Goal: Task Accomplishment & Management: Use online tool/utility

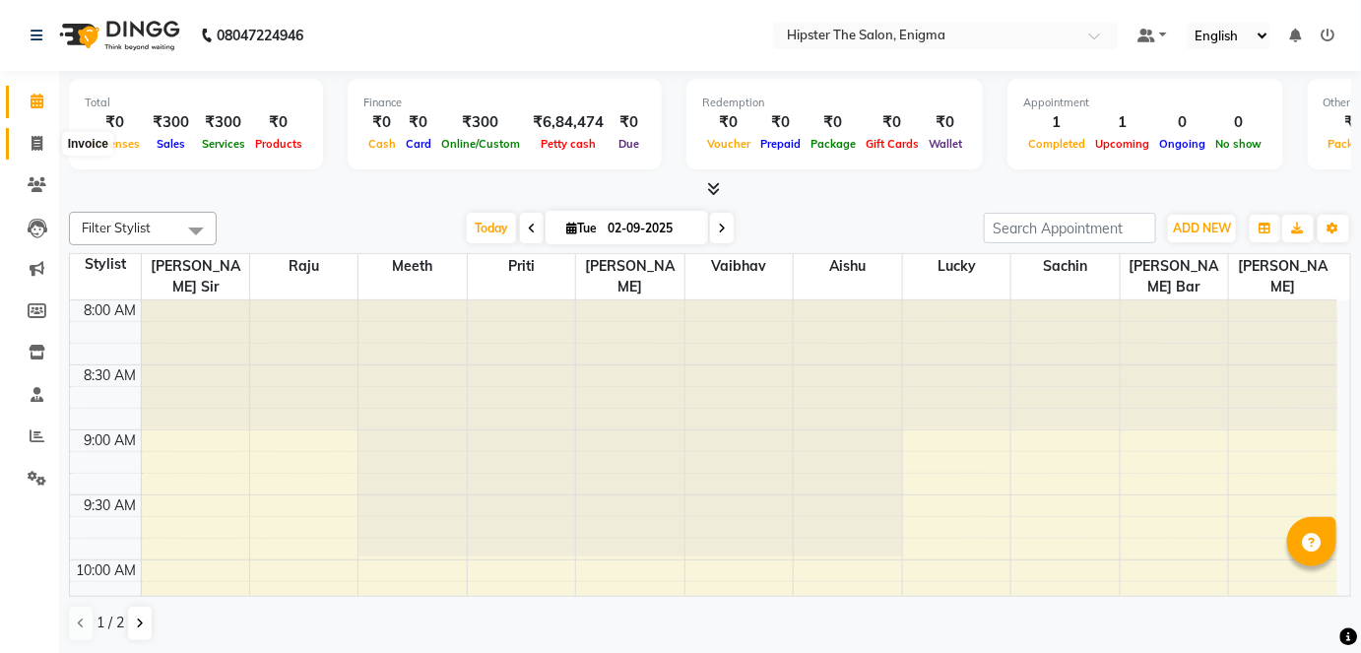
click at [39, 139] on icon at bounding box center [37, 143] width 11 height 15
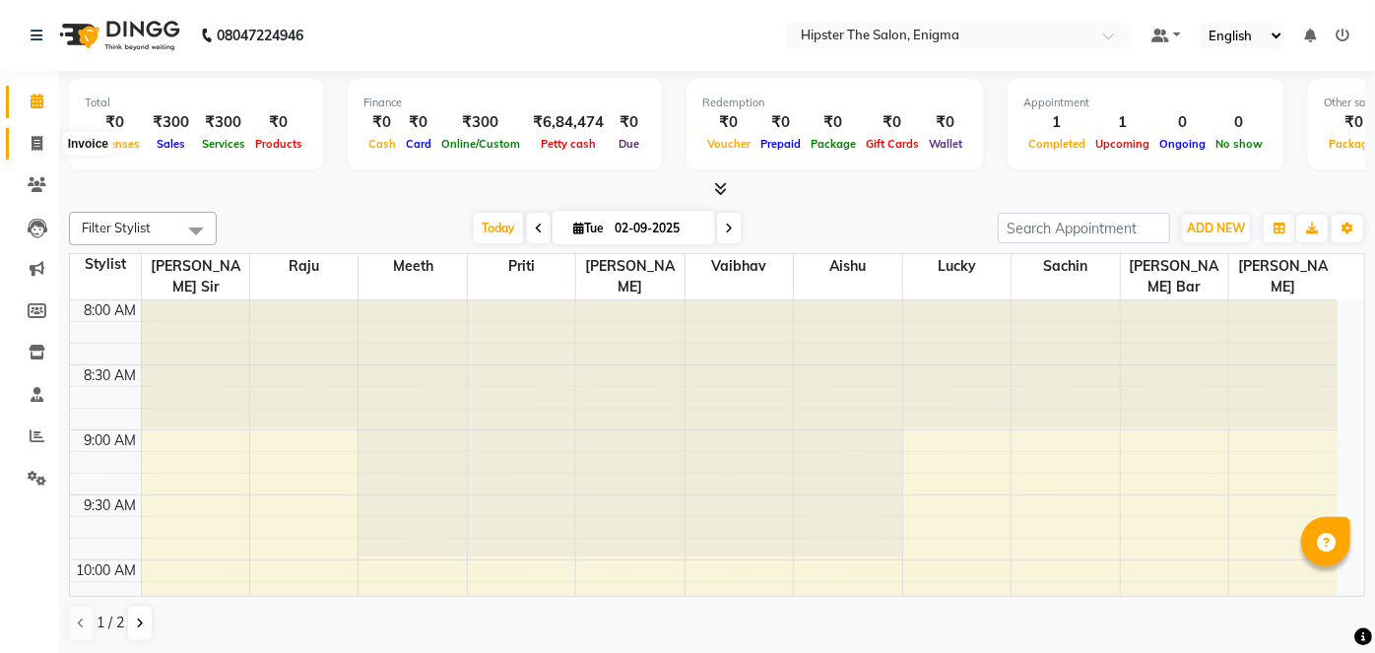
select select "4468"
select select "service"
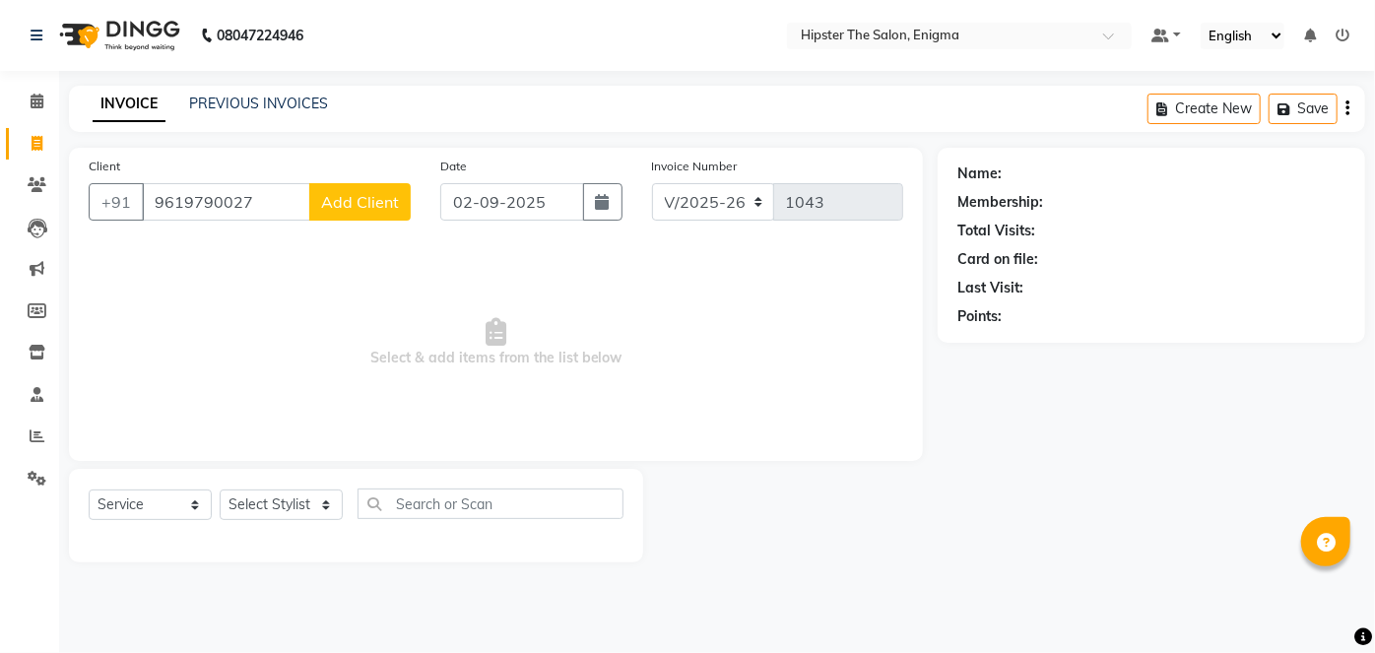
type input "9619790027"
click at [335, 217] on button "Add Client" at bounding box center [359, 201] width 101 height 37
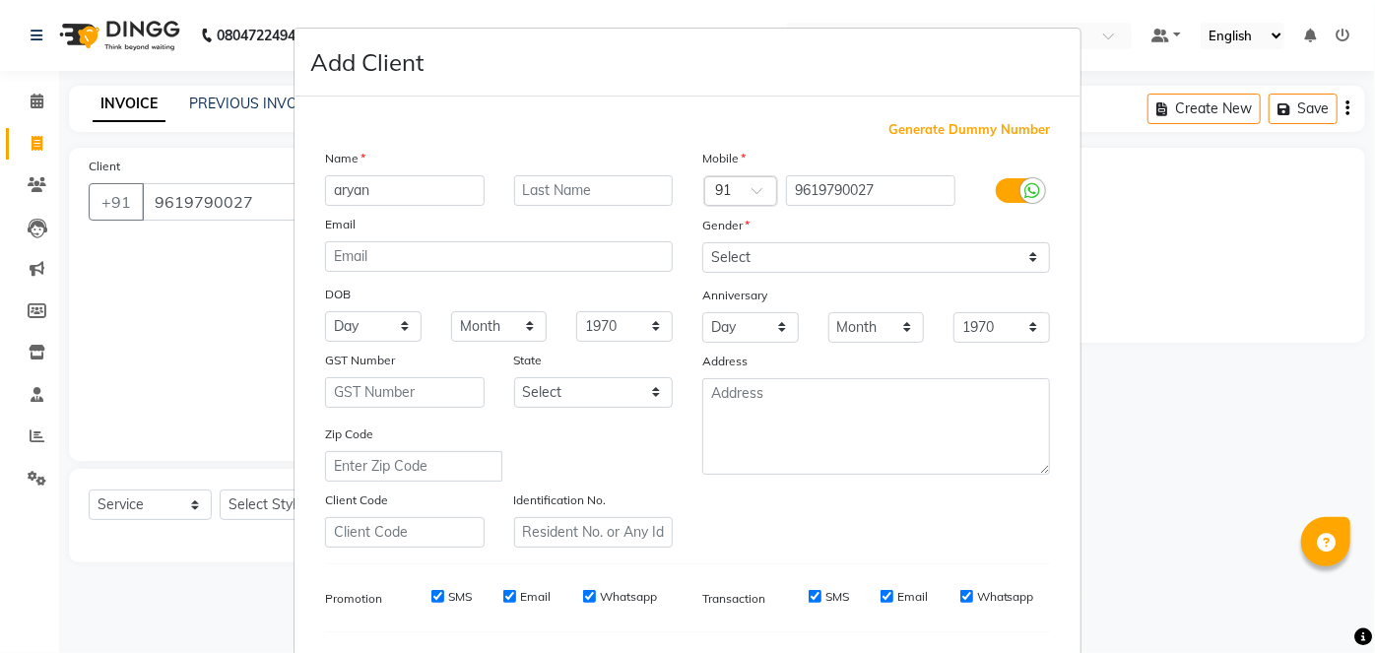
type input "aryan"
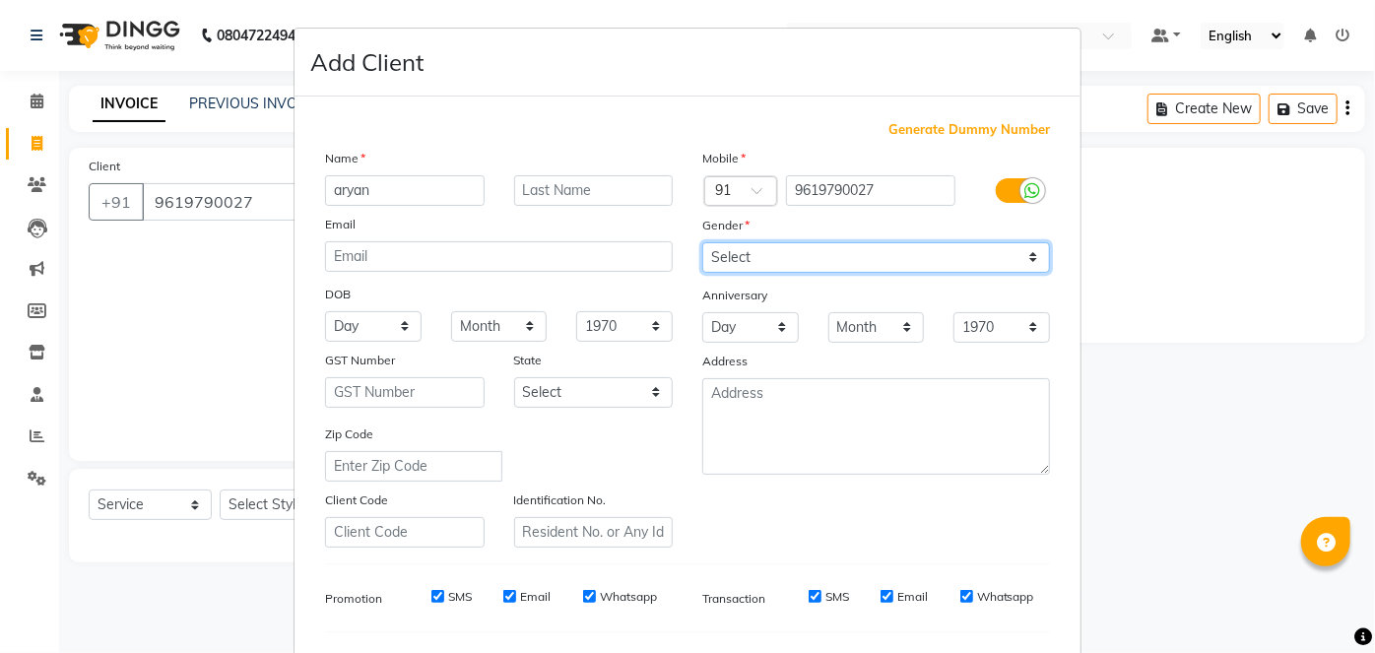
click at [754, 266] on select "Select [DEMOGRAPHIC_DATA] [DEMOGRAPHIC_DATA] Other Prefer Not To Say" at bounding box center [876, 257] width 348 height 31
select select "[DEMOGRAPHIC_DATA]"
click at [702, 242] on select "Select [DEMOGRAPHIC_DATA] [DEMOGRAPHIC_DATA] Other Prefer Not To Say" at bounding box center [876, 257] width 348 height 31
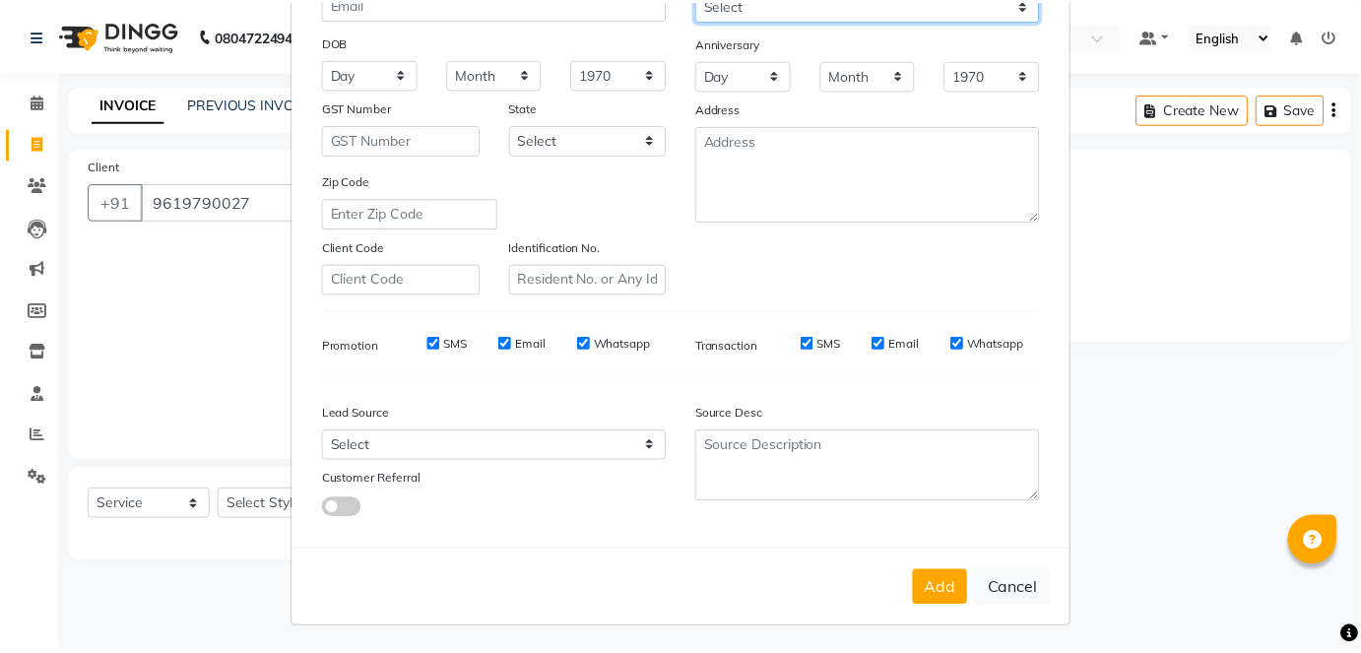
scroll to position [254, 0]
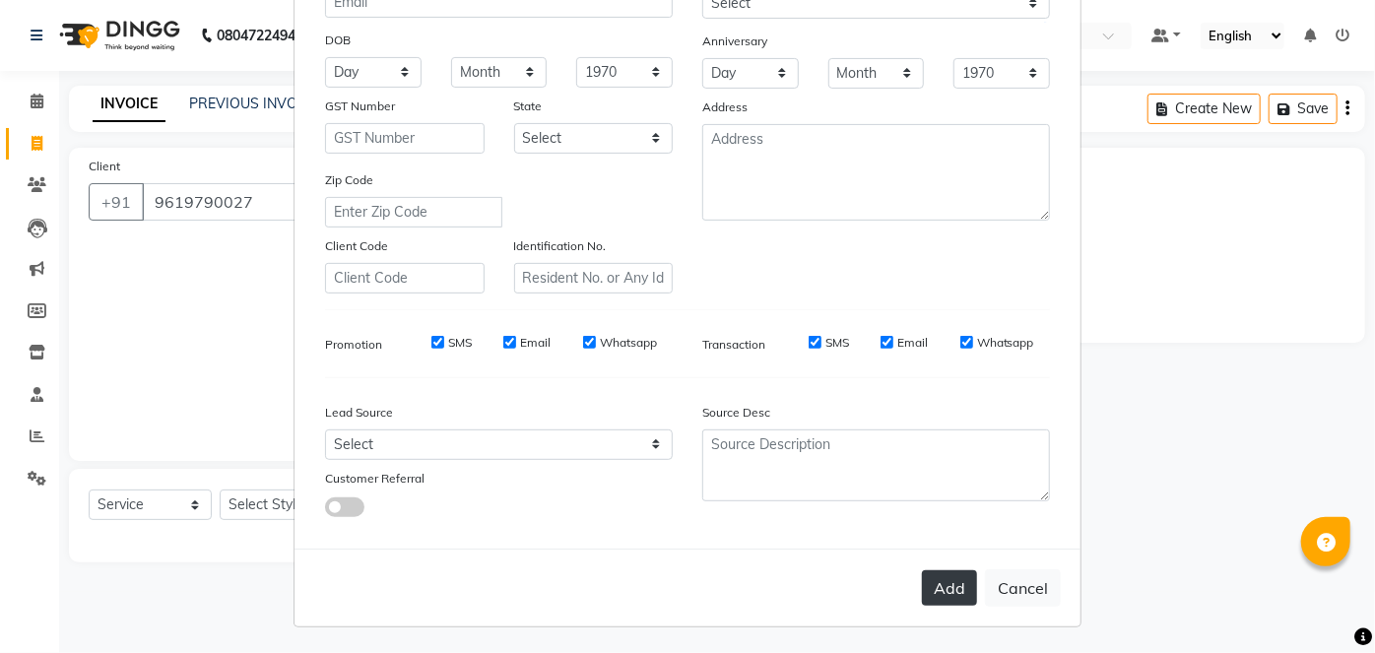
click at [951, 599] on button "Add" at bounding box center [949, 587] width 55 height 35
select select
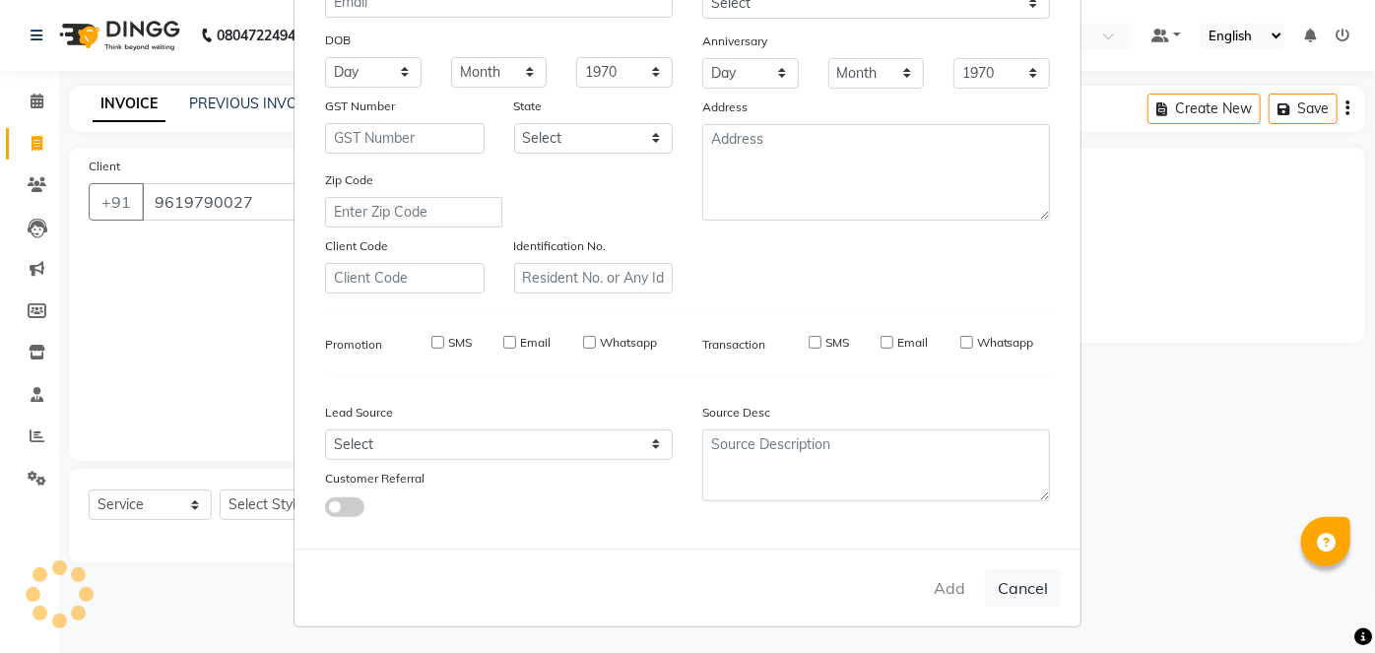
select select
checkbox input "false"
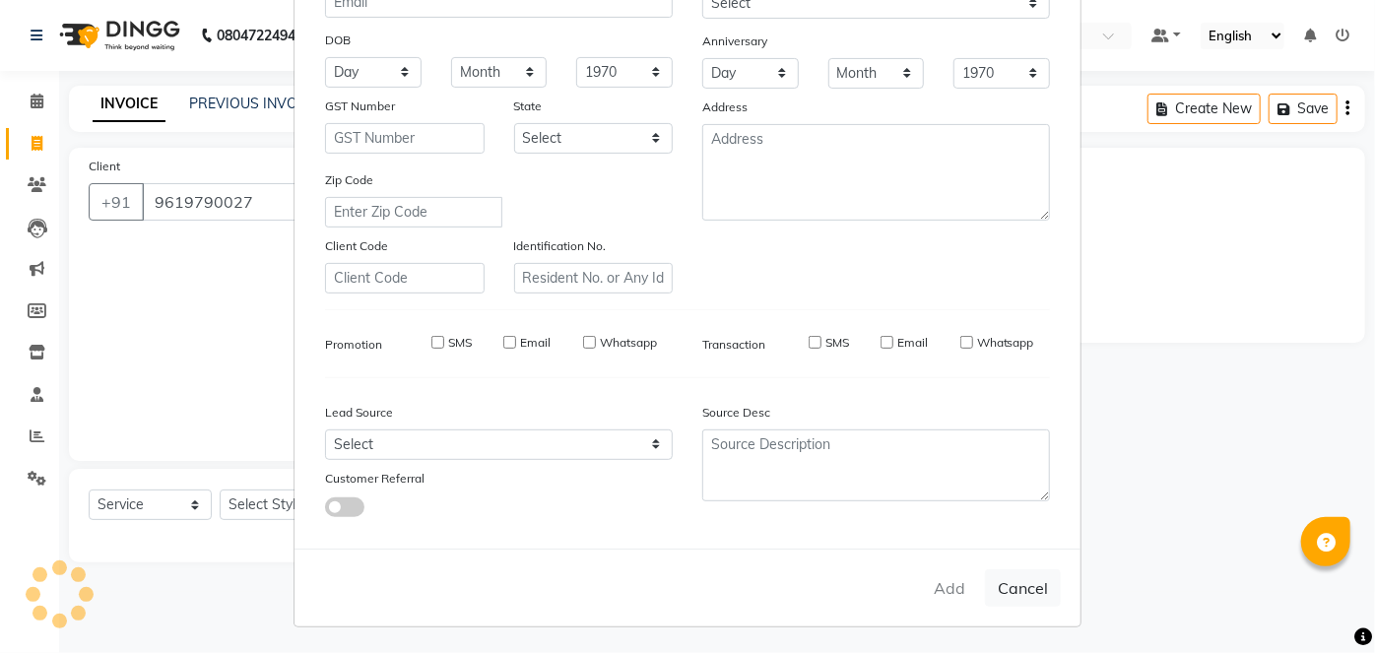
checkbox input "false"
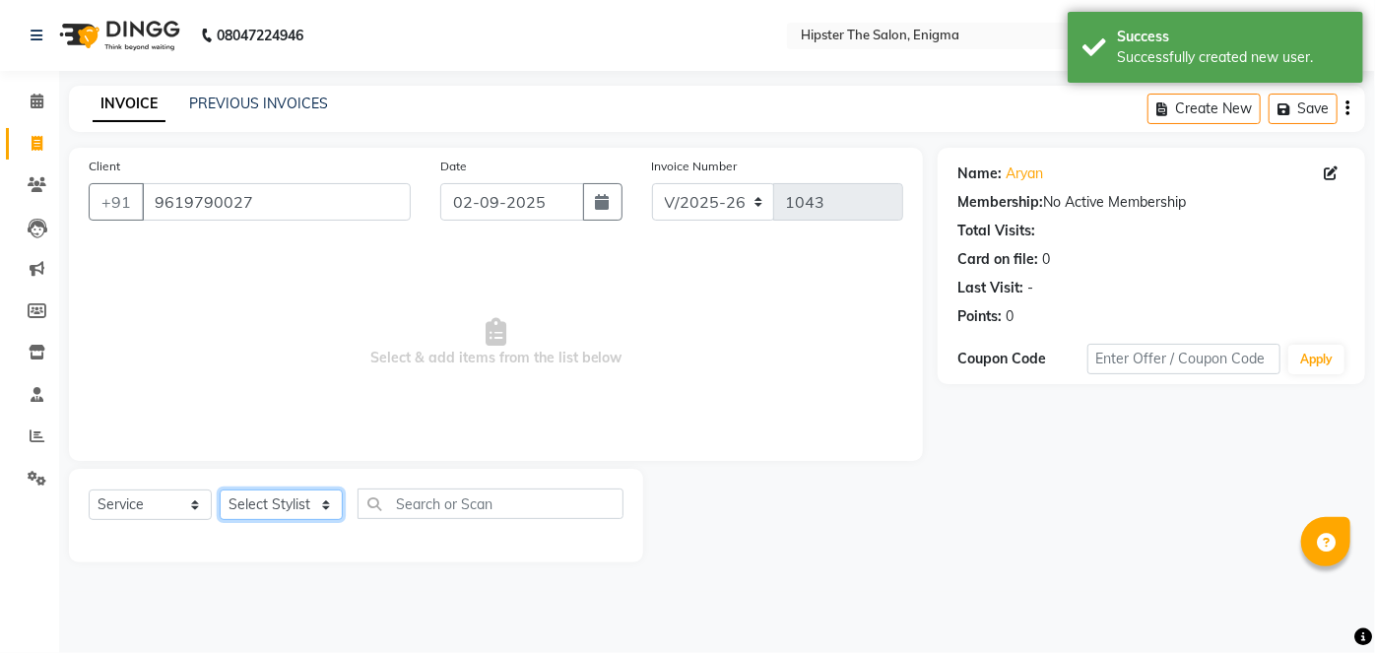
click at [275, 502] on select "Select Stylist [PERSON_NAME] [PERSON_NAME] [PERSON_NAME] [PERSON_NAME] poonam […" at bounding box center [281, 505] width 123 height 31
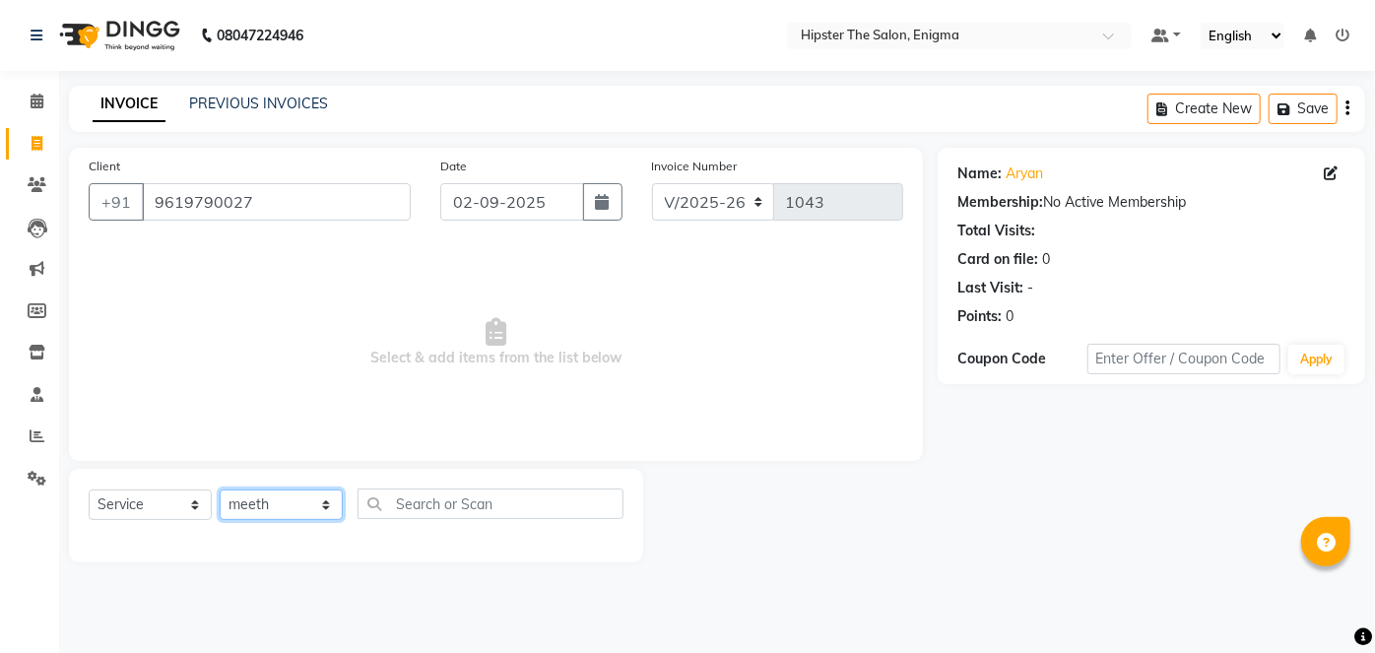
click at [220, 490] on select "Select Stylist [PERSON_NAME] [PERSON_NAME] [PERSON_NAME] [PERSON_NAME] poonam […" at bounding box center [281, 505] width 123 height 31
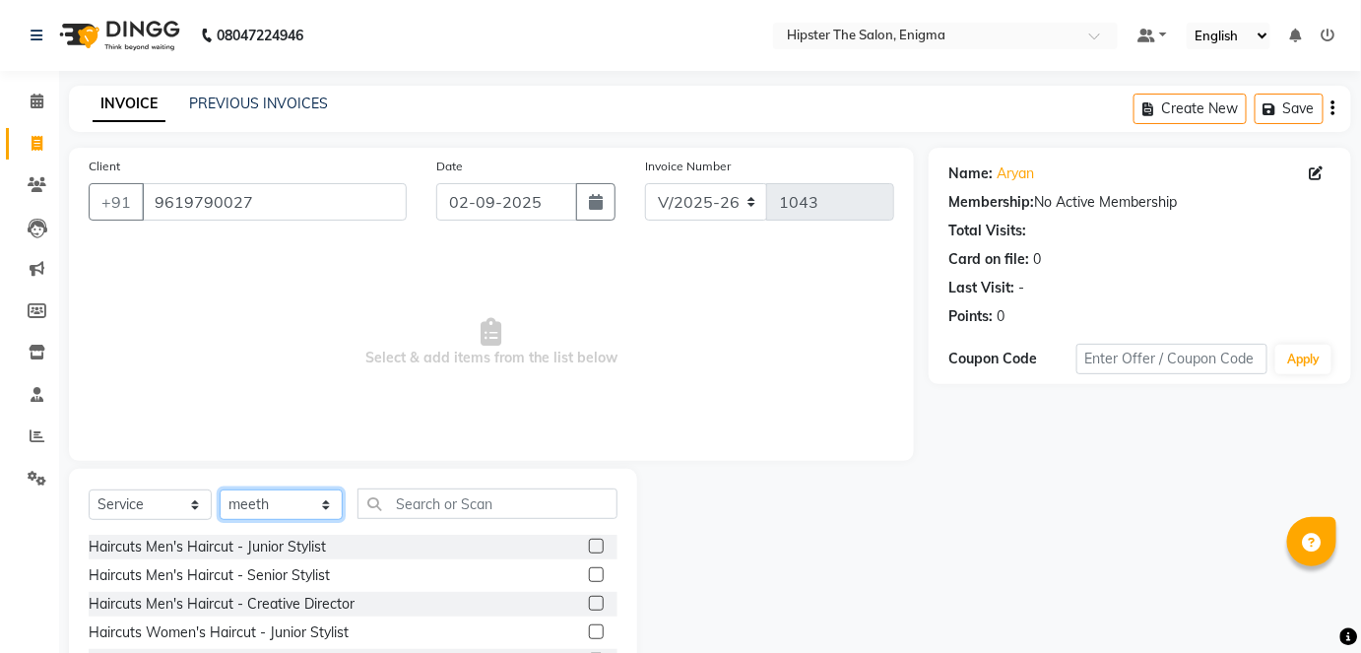
click at [251, 507] on select "Select Stylist [PERSON_NAME] [PERSON_NAME] [PERSON_NAME] [PERSON_NAME] poonam […" at bounding box center [281, 505] width 123 height 31
select select "27612"
click at [220, 490] on select "Select Stylist [PERSON_NAME] [PERSON_NAME] [PERSON_NAME] [PERSON_NAME] poonam […" at bounding box center [281, 505] width 123 height 31
click at [589, 575] on label at bounding box center [596, 574] width 15 height 15
click at [589, 575] on input "checkbox" at bounding box center [595, 575] width 13 height 13
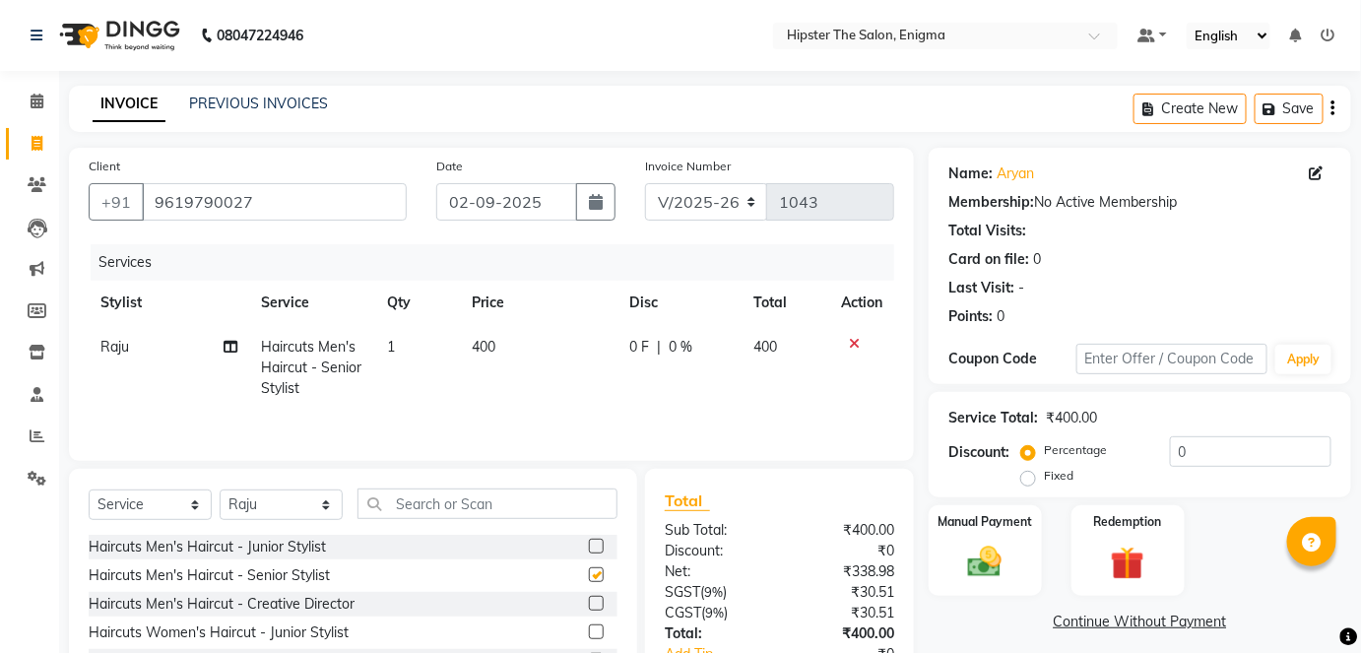
checkbox input "false"
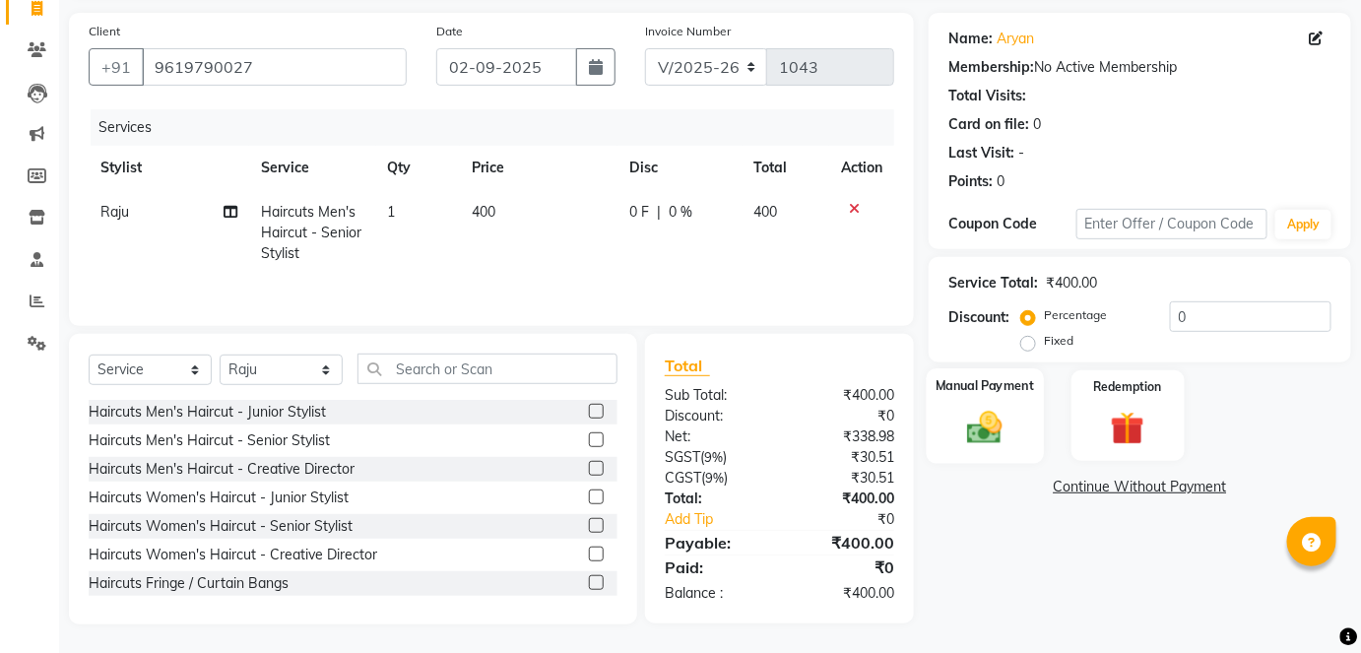
click at [977, 441] on img at bounding box center [985, 427] width 57 height 40
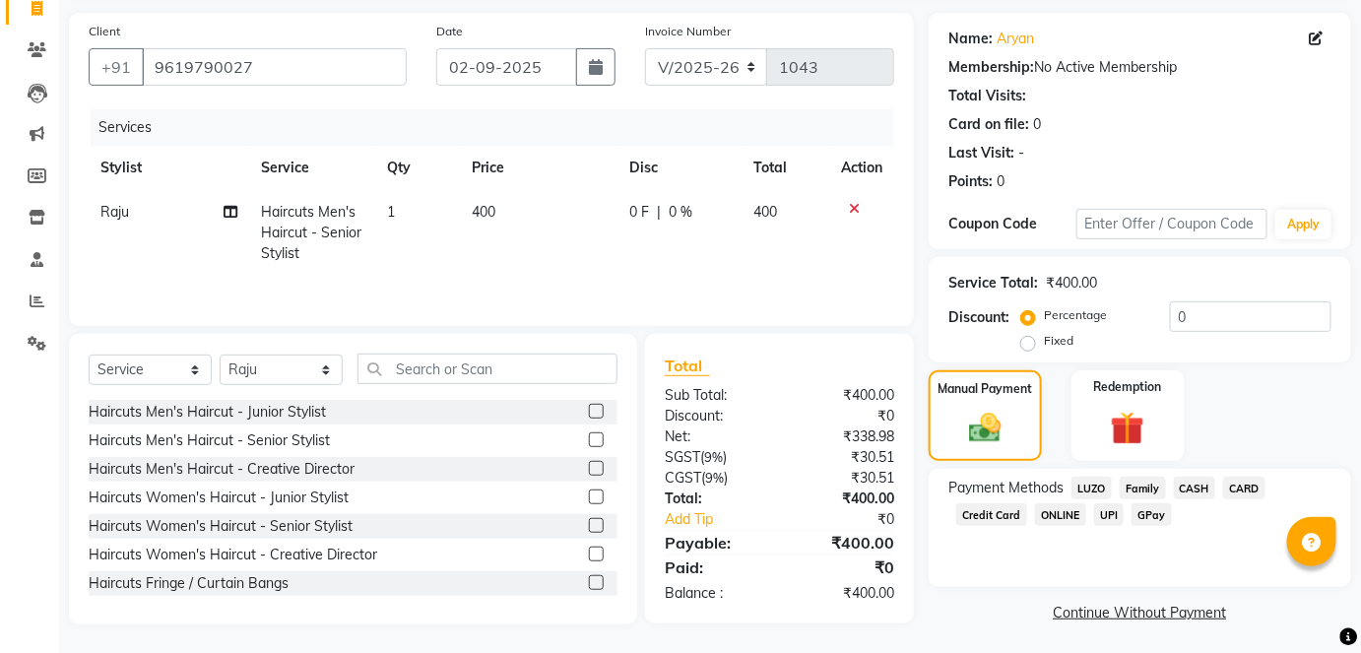
click at [1190, 481] on span "CASH" at bounding box center [1195, 488] width 42 height 23
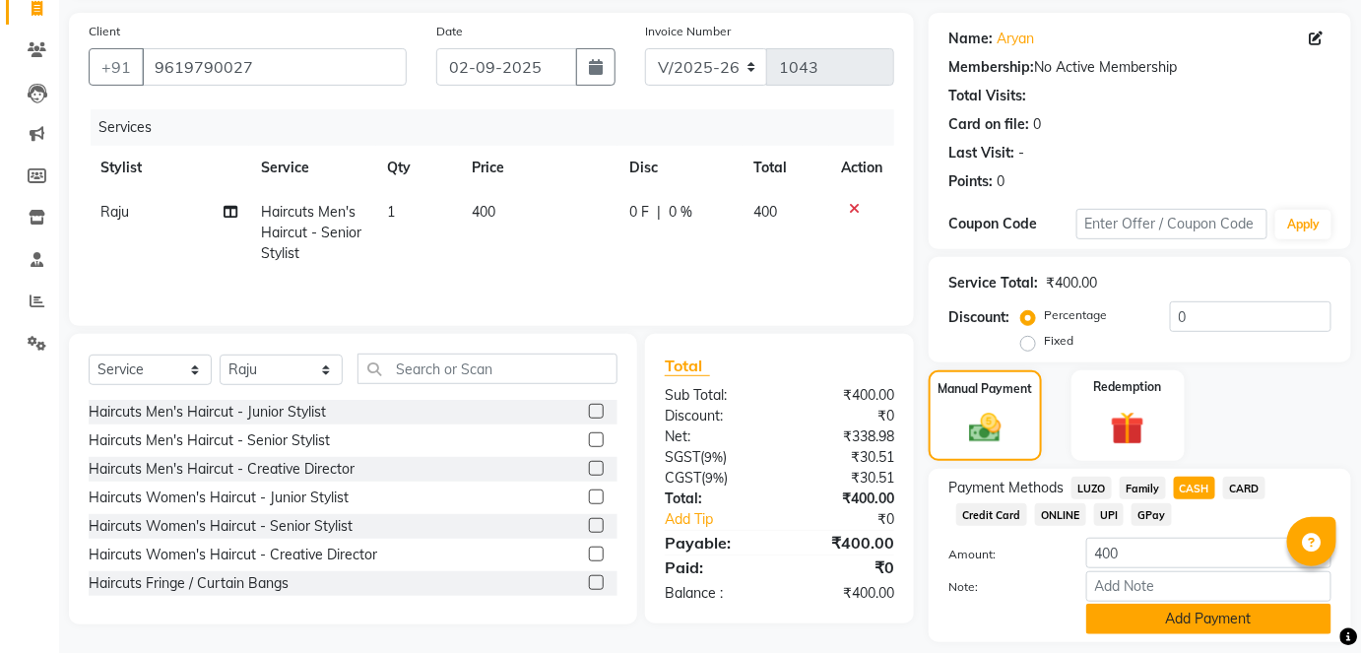
click at [1134, 612] on button "Add Payment" at bounding box center [1209, 619] width 245 height 31
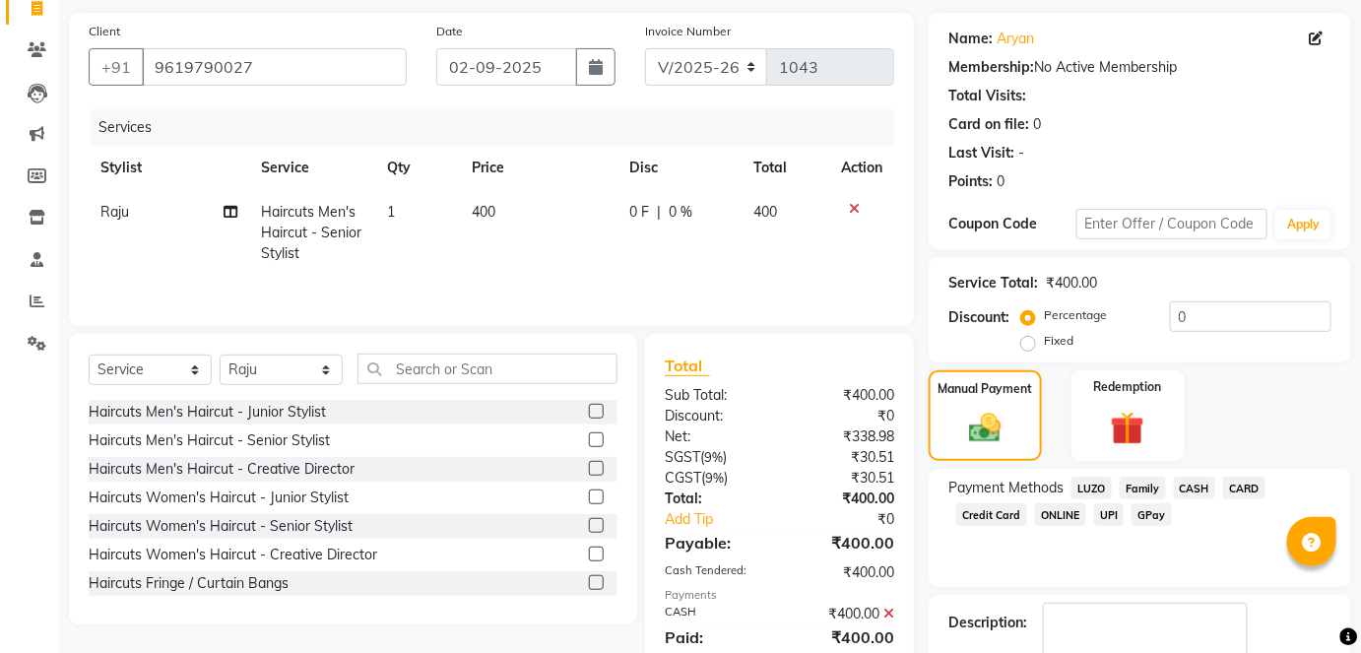
scroll to position [248, 0]
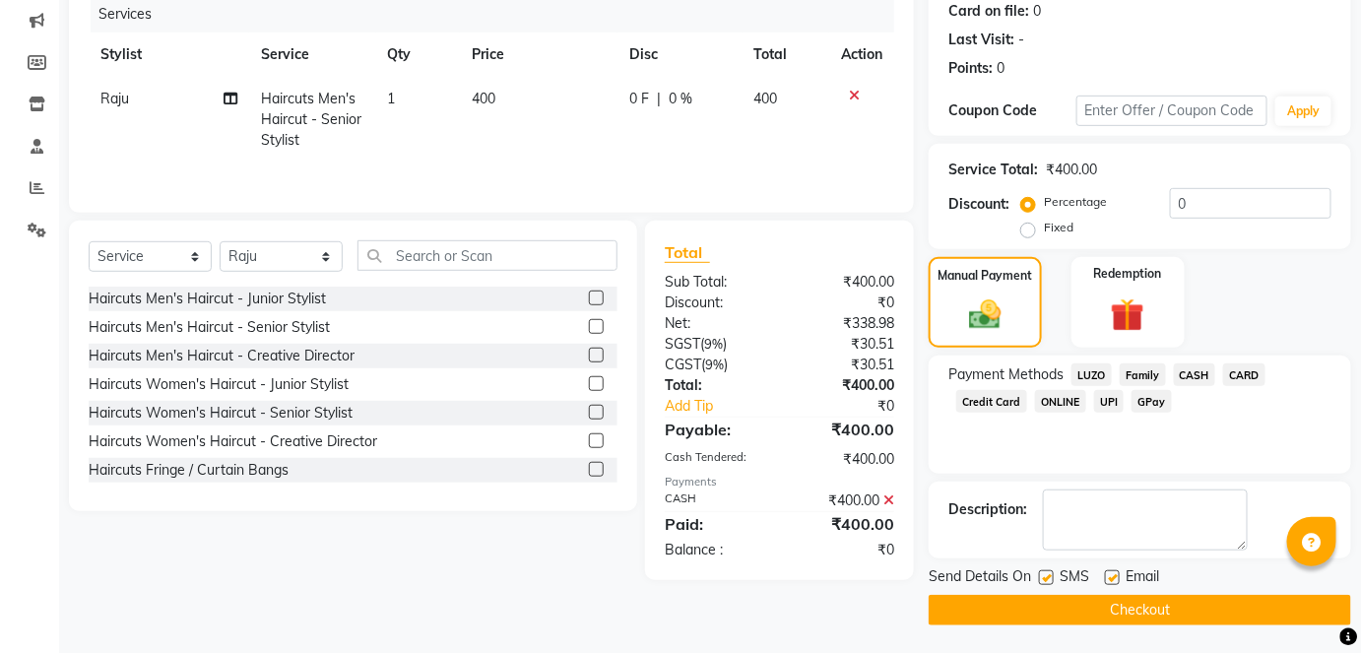
click at [1134, 612] on button "Checkout" at bounding box center [1140, 610] width 423 height 31
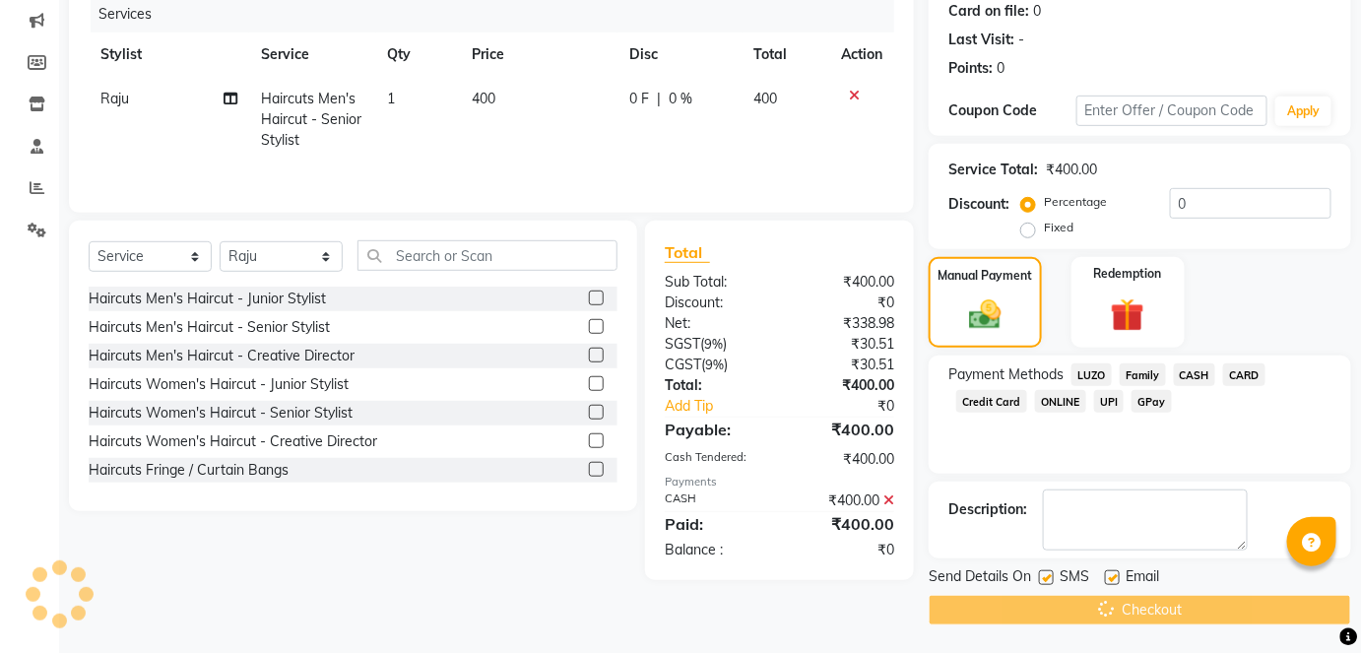
click at [1134, 612] on div "Checkout" at bounding box center [1140, 610] width 423 height 31
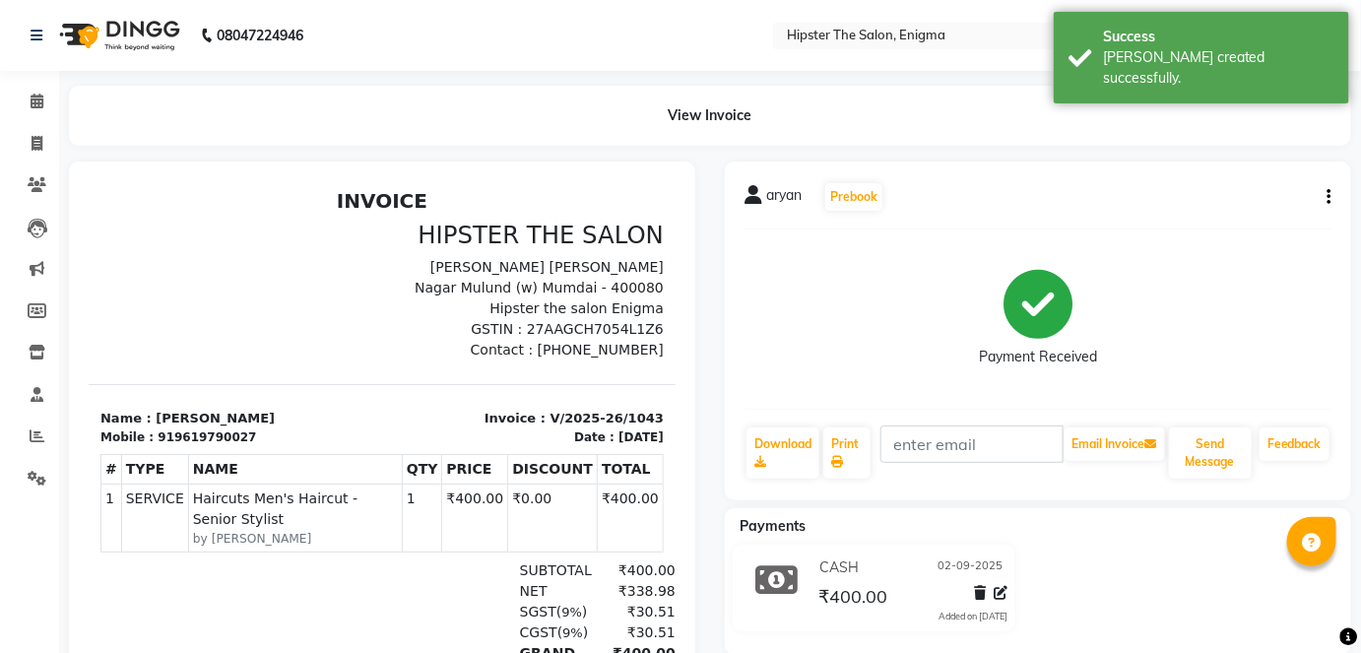
scroll to position [194, 0]
